Goal: Check status: Check status

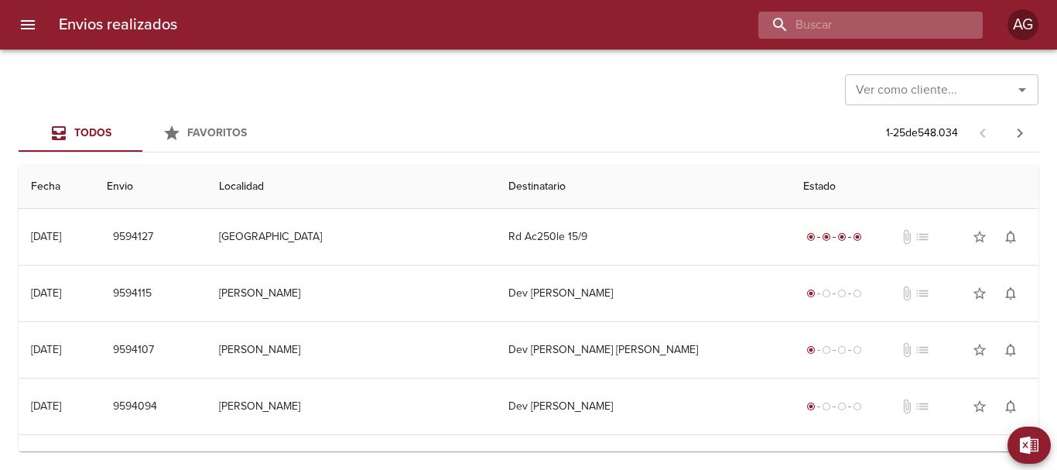
click at [895, 17] on input "buscar" at bounding box center [857, 25] width 198 height 27
paste input "00934391"
type input "00934391"
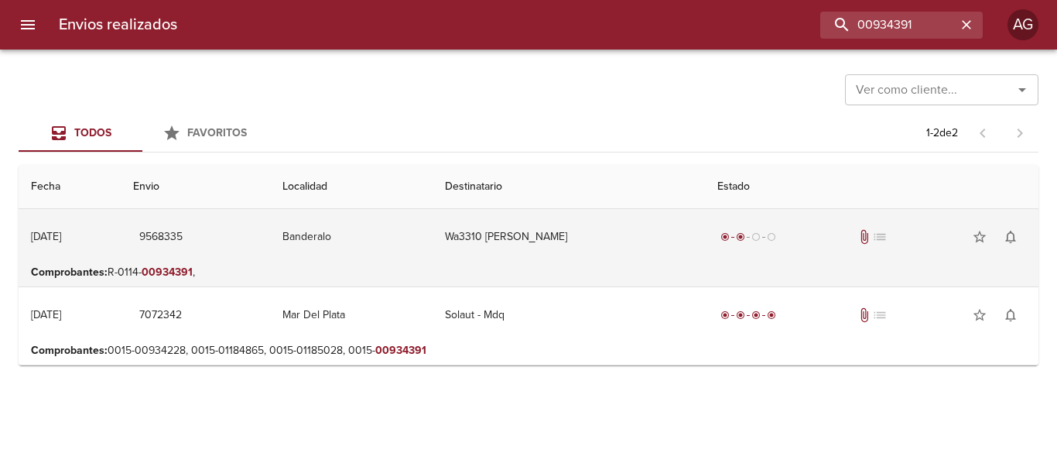
click at [668, 233] on td "Wa3310 [PERSON_NAME]" at bounding box center [569, 237] width 272 height 56
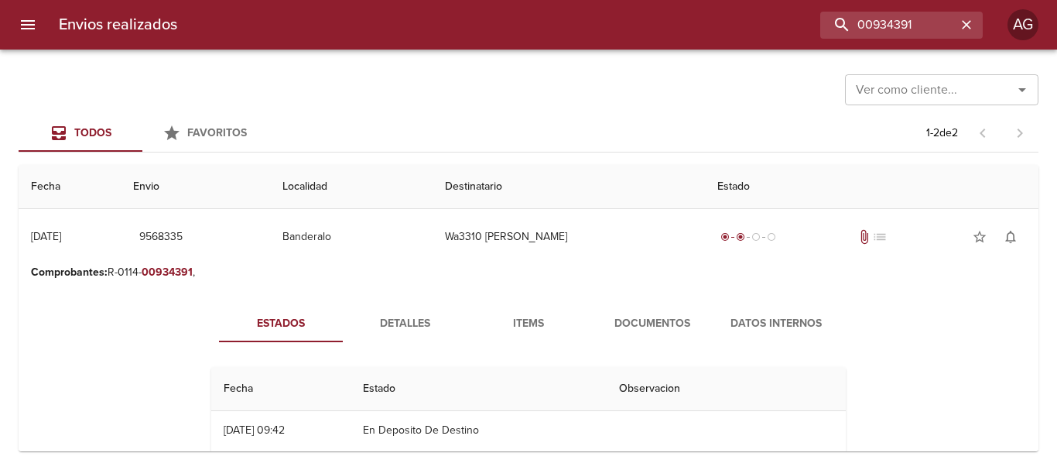
click at [614, 326] on span "Documentos" at bounding box center [652, 323] width 105 height 19
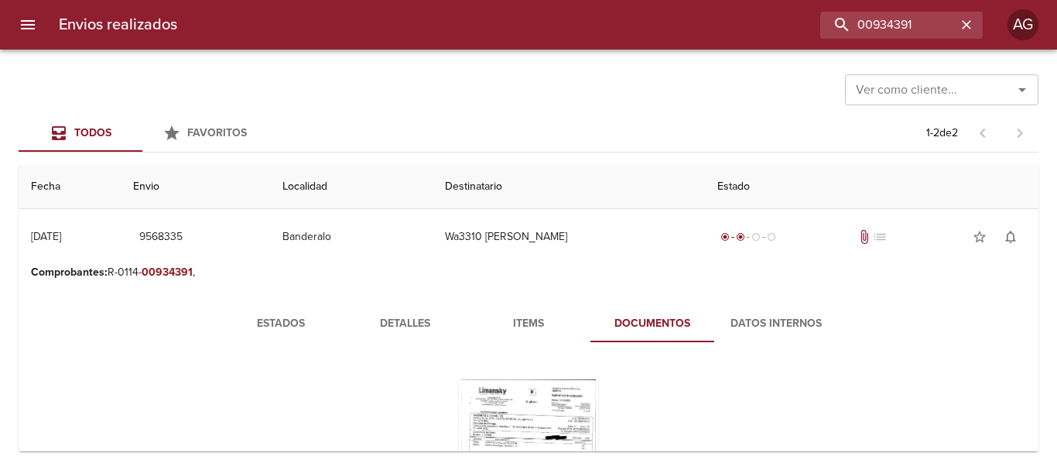
scroll to position [77, 0]
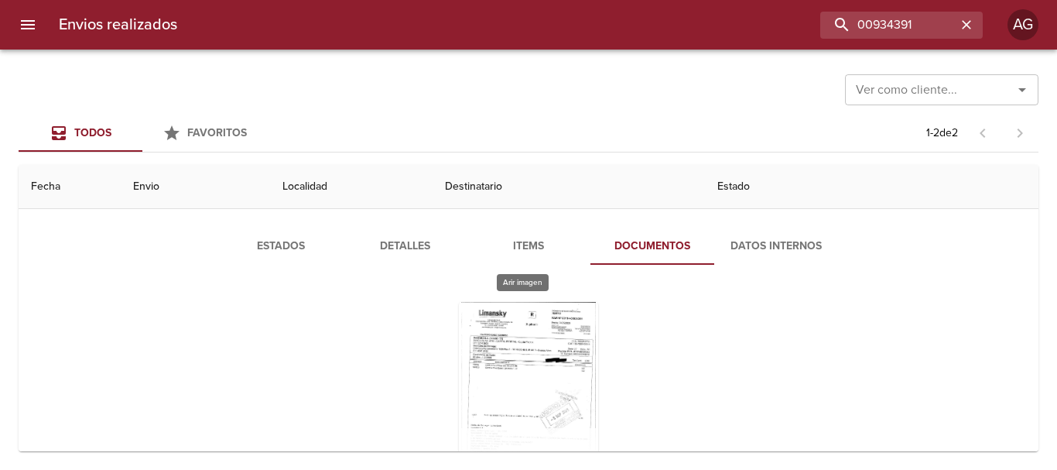
click at [561, 374] on div "Tabla de envíos del cliente" at bounding box center [528, 398] width 139 height 193
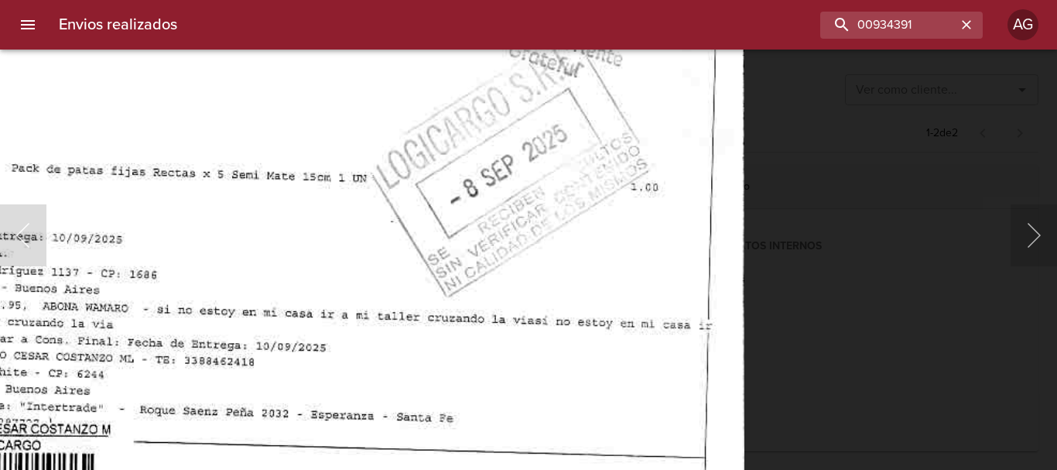
click at [529, 442] on img "Lightbox" at bounding box center [301, 60] width 885 height 1270
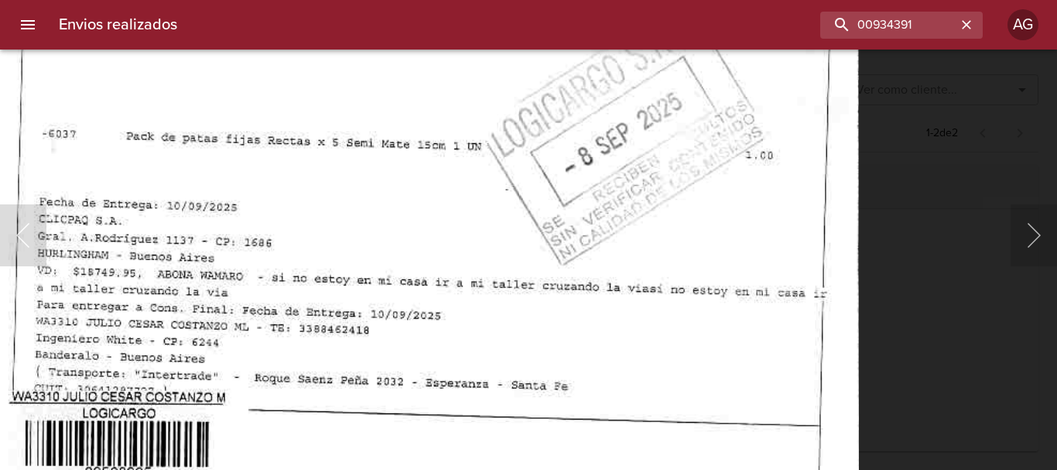
click at [874, 239] on div "Lightbox" at bounding box center [528, 235] width 1057 height 470
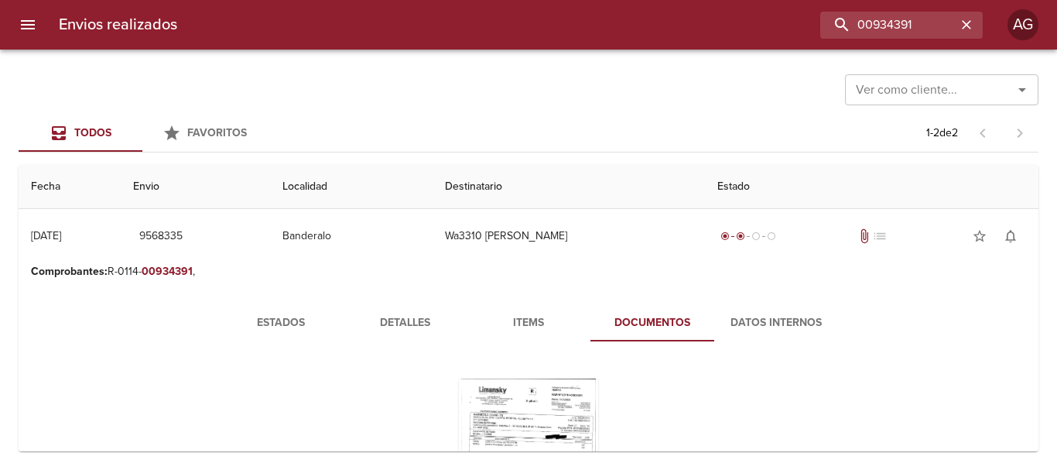
scroll to position [0, 0]
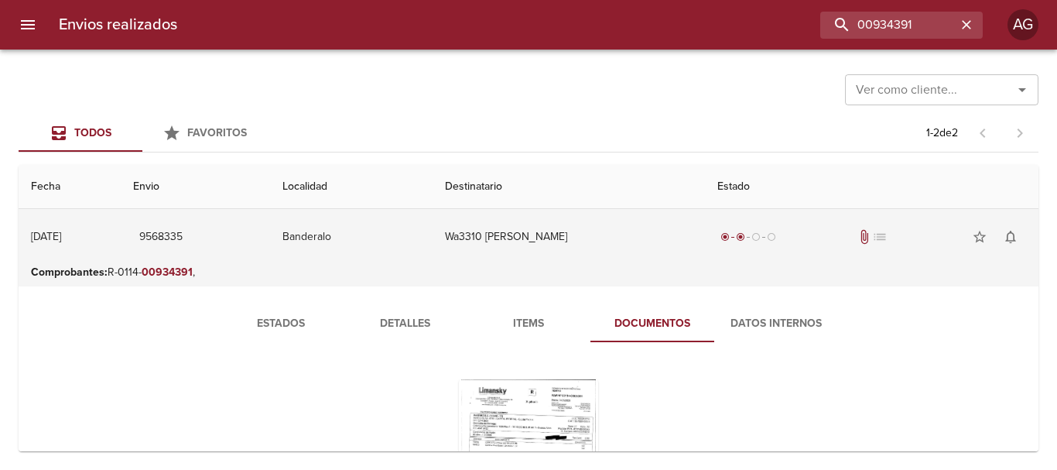
click at [686, 247] on td "Wa3310 [PERSON_NAME]" at bounding box center [569, 237] width 272 height 56
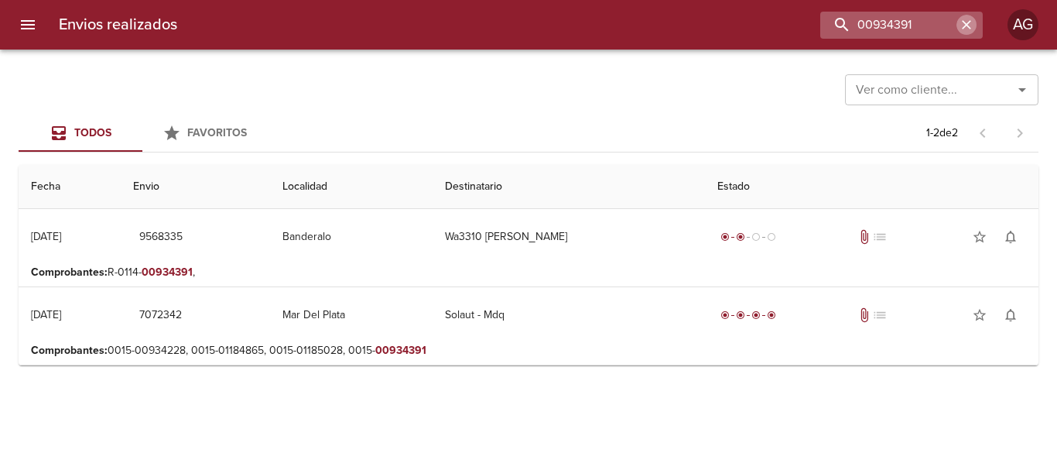
click at [966, 20] on icon "button" at bounding box center [966, 24] width 15 height 15
